Goal: Transaction & Acquisition: Purchase product/service

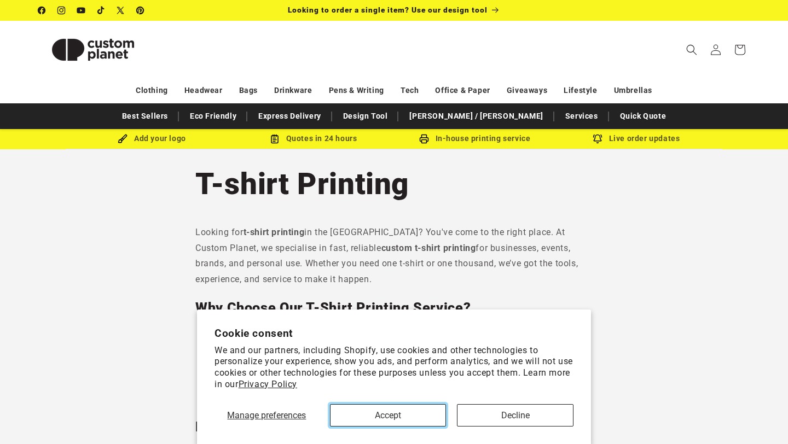
click at [407, 416] on button "Accept" at bounding box center [388, 415] width 117 height 22
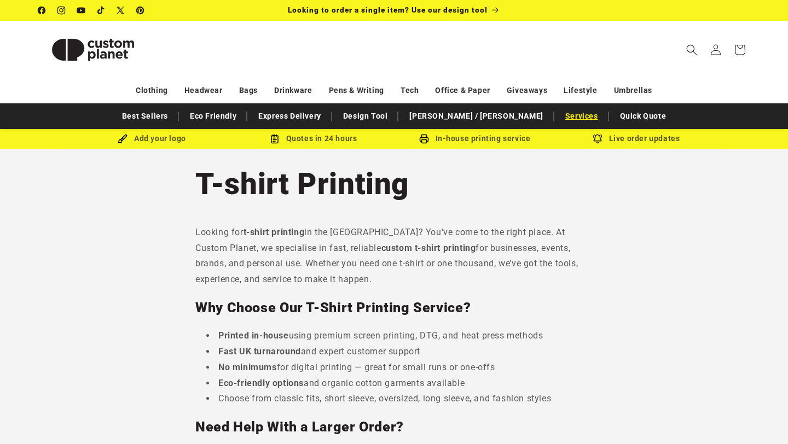
click at [560, 114] on link "Services" at bounding box center [582, 116] width 44 height 19
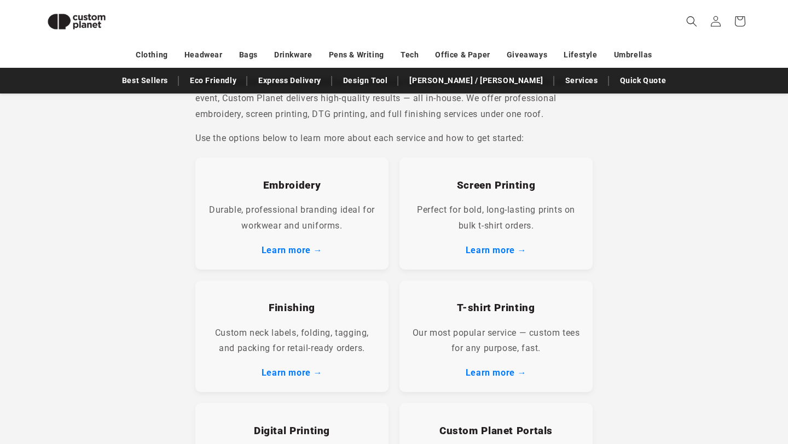
scroll to position [165, 0]
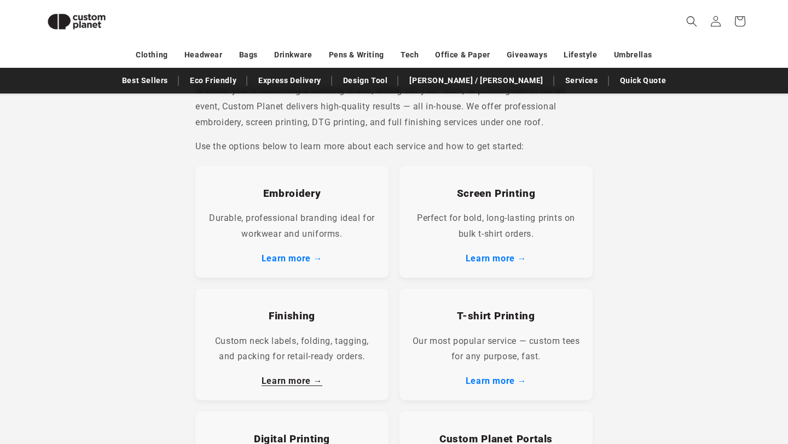
click at [289, 382] on link "Learn more →" at bounding box center [292, 381] width 61 height 10
click at [456, 73] on link "[PERSON_NAME] / [PERSON_NAME]" at bounding box center [476, 80] width 144 height 19
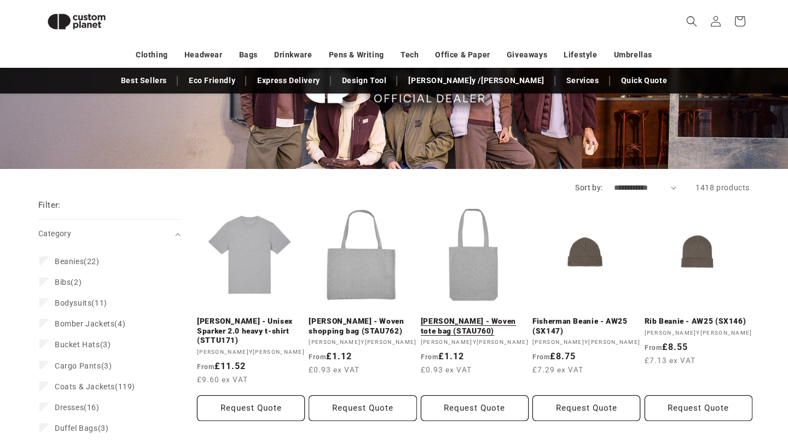
click at [458, 317] on link "[PERSON_NAME] - Woven tote bag (STAU760)" at bounding box center [475, 326] width 108 height 19
